Goal: Complete application form

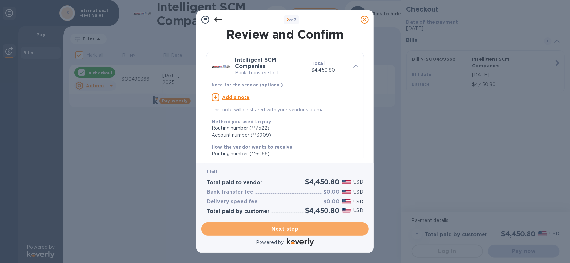
click at [290, 229] on span "Next step" at bounding box center [285, 229] width 157 height 8
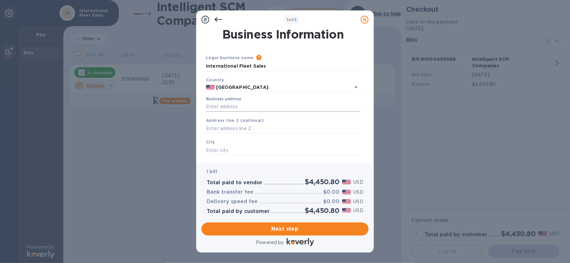
click at [229, 108] on input "Business address" at bounding box center [283, 107] width 154 height 10
type input "[STREET_ADDRESS][PERSON_NAME]"
click at [229, 150] on input "text" at bounding box center [283, 150] width 154 height 10
type input "s"
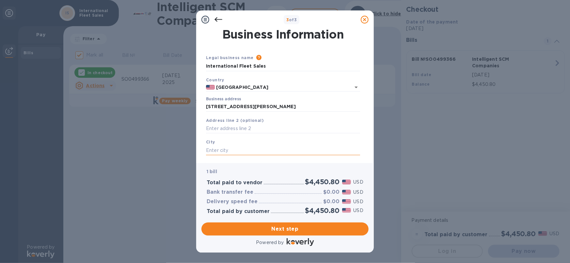
type input "s"
type input "San Leandro"
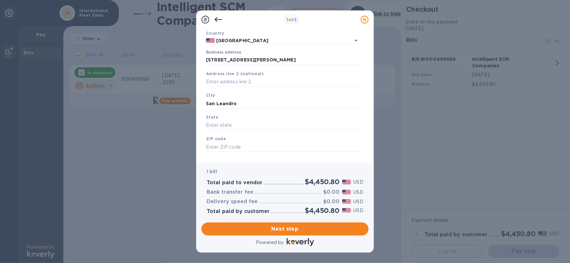
scroll to position [47, 0]
click at [237, 128] on input "text" at bounding box center [283, 125] width 154 height 10
type input "CA"
click at [237, 145] on input "text" at bounding box center [283, 146] width 154 height 10
type input "94577"
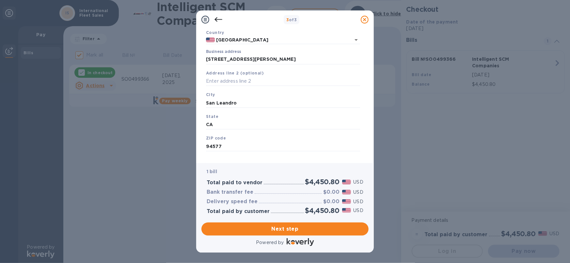
scroll to position [57, 0]
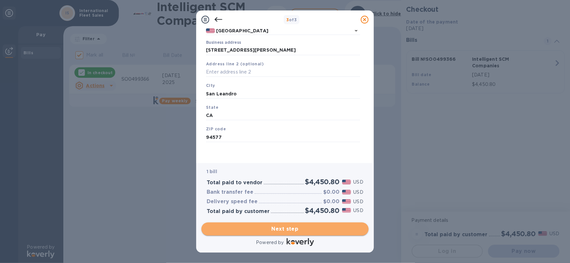
click at [285, 229] on span "Next step" at bounding box center [285, 229] width 157 height 8
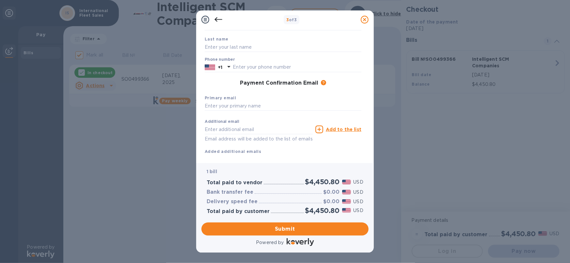
click at [245, 101] on div "Primary email" at bounding box center [283, 103] width 162 height 22
click at [242, 104] on input "text" at bounding box center [283, 106] width 157 height 10
type input "[EMAIL_ADDRESS][DOMAIN_NAME]"
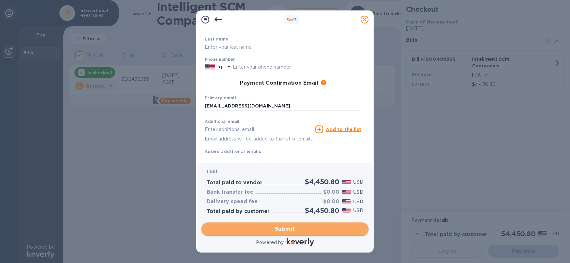
click at [285, 234] on button "Submit" at bounding box center [284, 228] width 167 height 13
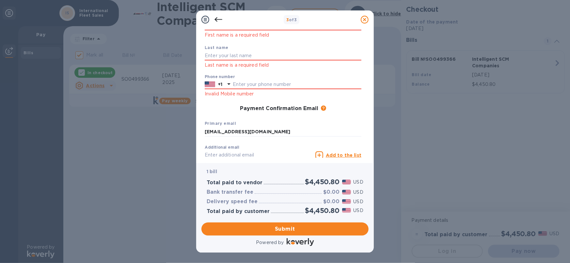
click at [237, 27] on div "3 of 3" at bounding box center [285, 19] width 178 height 18
click at [204, 20] on icon at bounding box center [205, 20] width 8 height 8
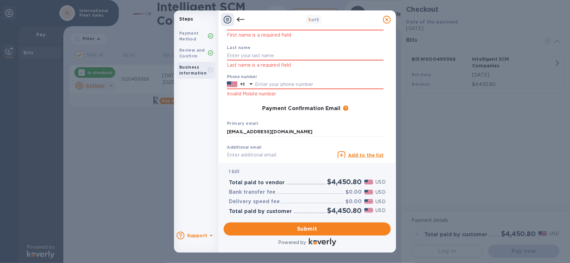
click at [237, 25] on div at bounding box center [240, 19] width 13 height 13
click at [239, 19] on icon at bounding box center [241, 20] width 8 height 8
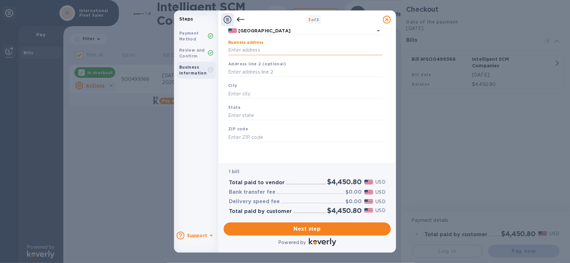
click at [269, 52] on input "Business address" at bounding box center [305, 50] width 154 height 10
type input "[STREET_ADDRESS][PERSON_NAME]"
click at [245, 91] on input "text" at bounding box center [305, 94] width 154 height 10
type input "San Leandro"
click at [229, 116] on input "text" at bounding box center [305, 116] width 154 height 10
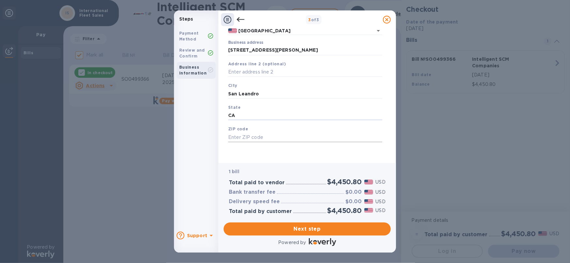
type input "CA"
click at [236, 139] on input "text" at bounding box center [305, 137] width 154 height 10
type input "94577"
click at [320, 229] on span "Next step" at bounding box center [307, 229] width 157 height 8
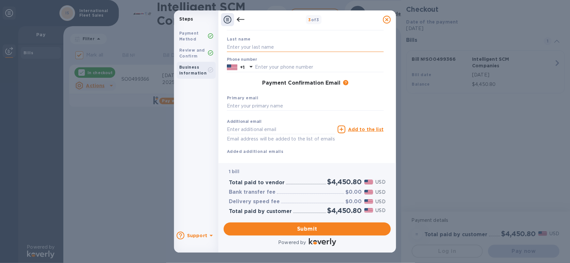
click at [252, 47] on input "text" at bounding box center [305, 47] width 157 height 10
type input "Dizon"
type input "Grace"
type input "5105696876"
type input "[EMAIL_ADDRESS][DOMAIN_NAME]"
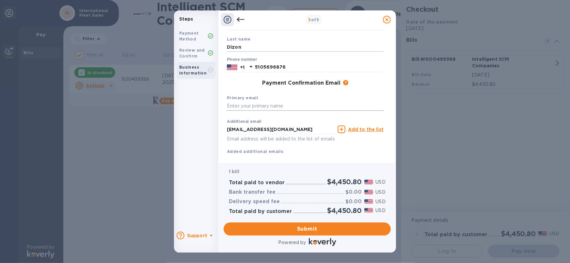
click at [237, 106] on input "text" at bounding box center [305, 106] width 157 height 10
click at [232, 107] on input "text" at bounding box center [305, 106] width 157 height 10
type input "[EMAIL_ADDRESS][DOMAIN_NAME]"
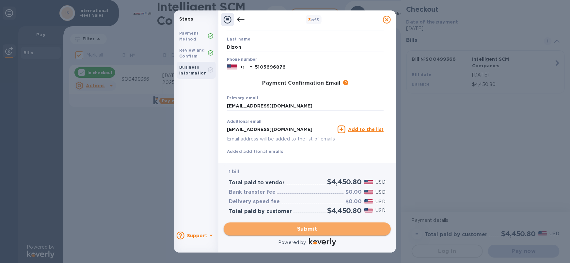
click at [299, 228] on span "Submit" at bounding box center [307, 229] width 157 height 8
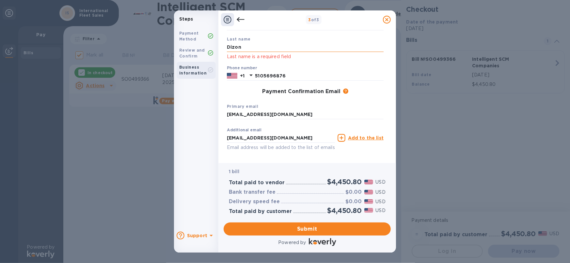
click at [292, 50] on input "Dizon" at bounding box center [305, 47] width 157 height 10
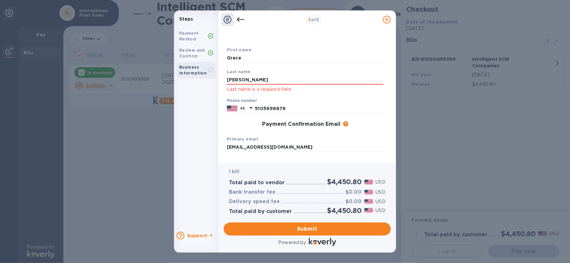
scroll to position [81, 0]
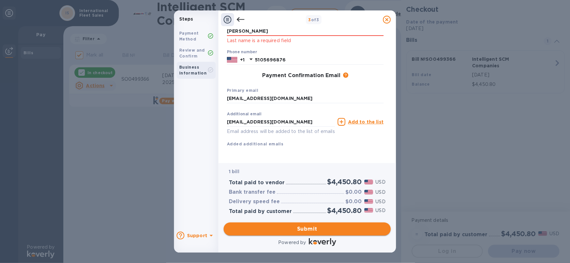
type input "[PERSON_NAME]"
click at [311, 229] on span "Submit" at bounding box center [307, 229] width 157 height 8
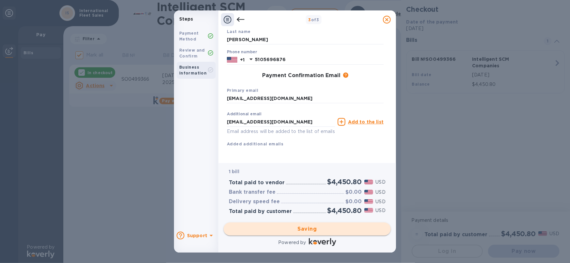
checkbox input "false"
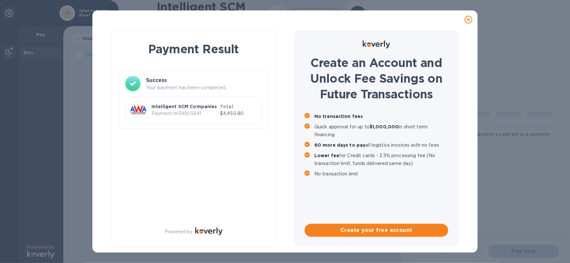
scroll to position [0, 0]
